Goal: Task Accomplishment & Management: Use online tool/utility

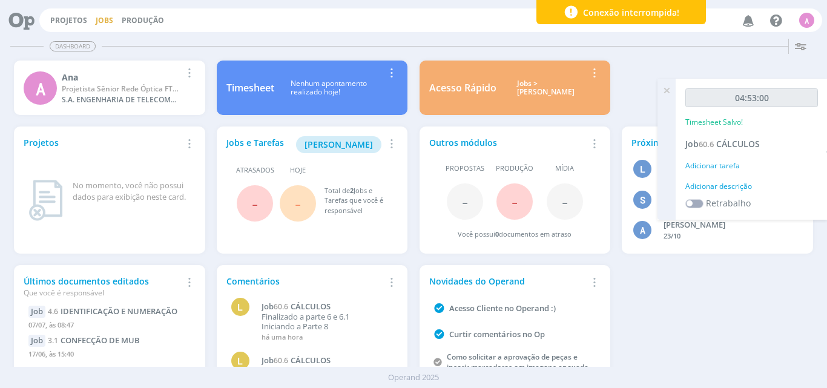
click at [96, 19] on link "Jobs" at bounding box center [105, 20] width 18 height 10
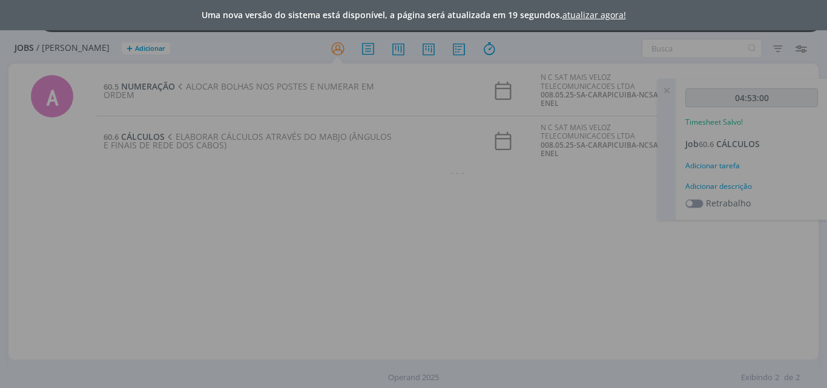
click at [408, 89] on div "Uma nova versão do sistema está disponível, a página será atualizada em 19 segu…" at bounding box center [413, 194] width 827 height 388
click at [151, 87] on div "Uma nova versão do sistema está disponível, a página será atualizada em 18 segu…" at bounding box center [413, 194] width 827 height 388
click at [148, 137] on div "Uma nova versão do sistema está disponível, a página será atualizada em 18 segu…" at bounding box center [413, 194] width 827 height 388
click at [265, 231] on div "Uma nova versão do sistema está disponível, a página será atualizada em 17 segu…" at bounding box center [413, 194] width 827 height 388
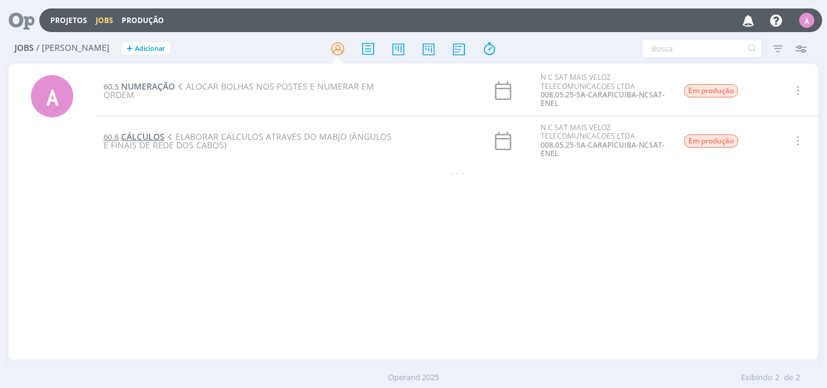
click at [144, 137] on span "CÁLCULOS" at bounding box center [143, 137] width 44 height 12
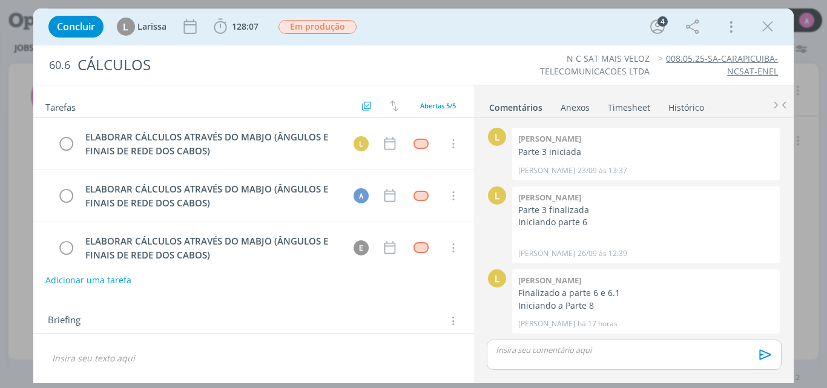
scroll to position [104, 0]
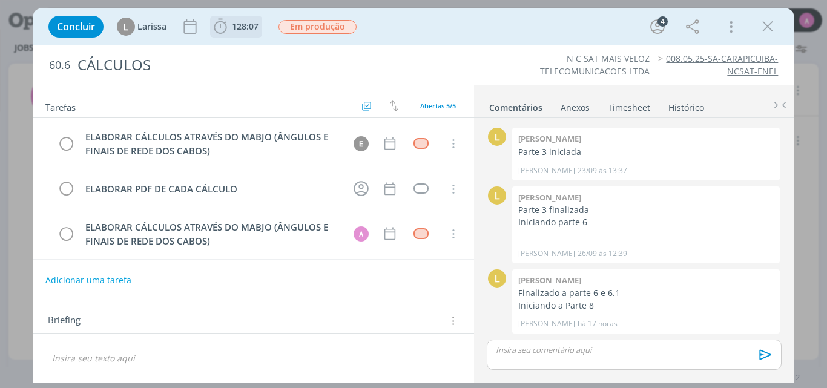
click at [222, 25] on icon "dialog" at bounding box center [220, 27] width 18 height 18
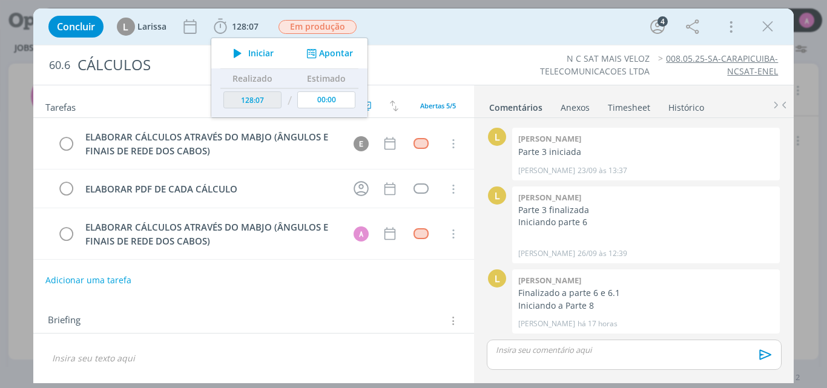
click at [257, 317] on div "Briefing Briefings Predefinidos Versões do Briefing Ver Briefing do Projeto" at bounding box center [256, 321] width 416 height 16
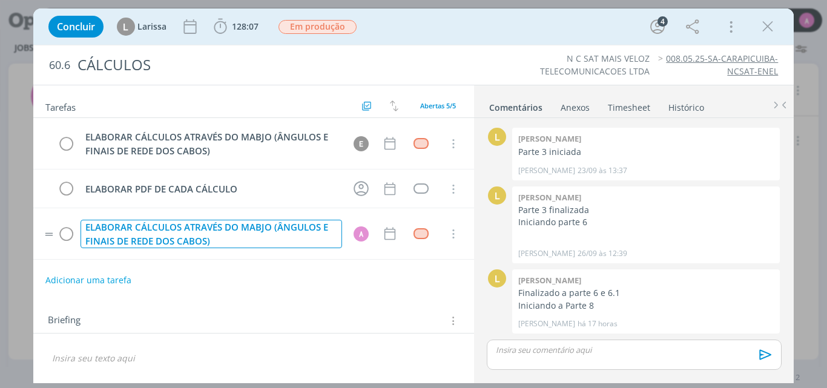
click at [130, 234] on div "ELABORAR CÁLCULOS ATRAVÉS DO MABJO (ÂNGULOS E FINAIS DE REDE DOS CABOS)" at bounding box center [212, 234] width 262 height 28
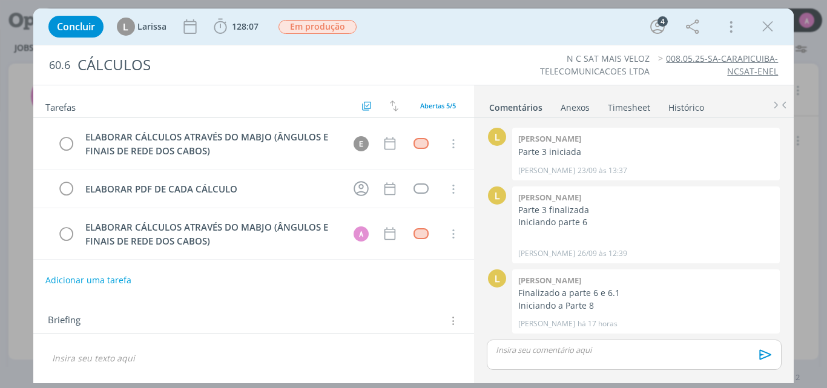
click at [322, 293] on div "Tarefas Usar Job de template Ordenar por: Prazo crescente Prazo decrescente Ord…" at bounding box center [254, 231] width 442 height 292
click at [236, 26] on span "128:07" at bounding box center [245, 27] width 27 height 12
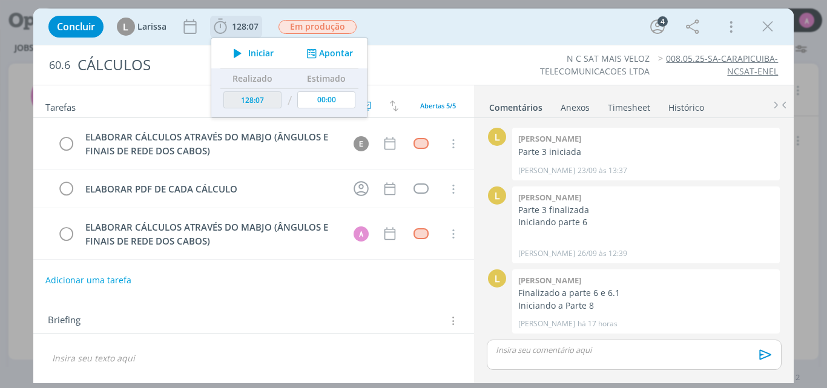
click at [235, 51] on icon "dialog" at bounding box center [237, 53] width 21 height 16
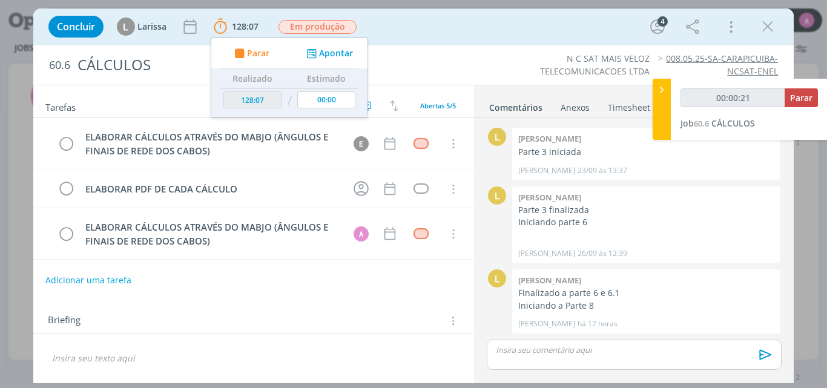
type input "00:00:22"
drag, startPoint x: 655, startPoint y: 97, endPoint x: 764, endPoint y: 4, distance: 143.6
click at [656, 95] on div at bounding box center [662, 109] width 18 height 61
